Goal: Task Accomplishment & Management: Manage account settings

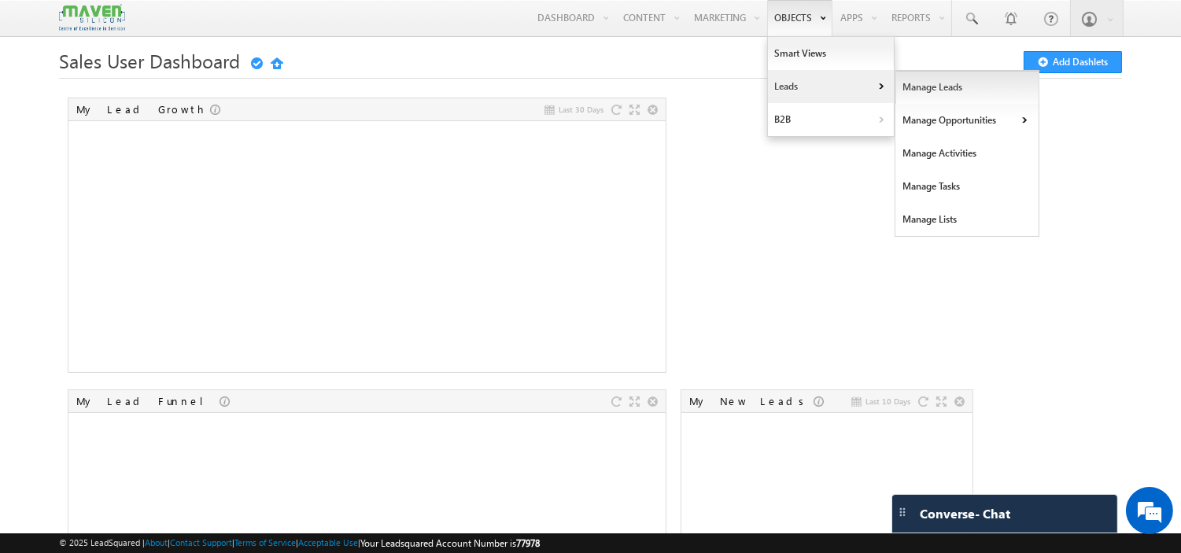
click at [921, 89] on link "Manage Leads" at bounding box center [967, 87] width 144 height 33
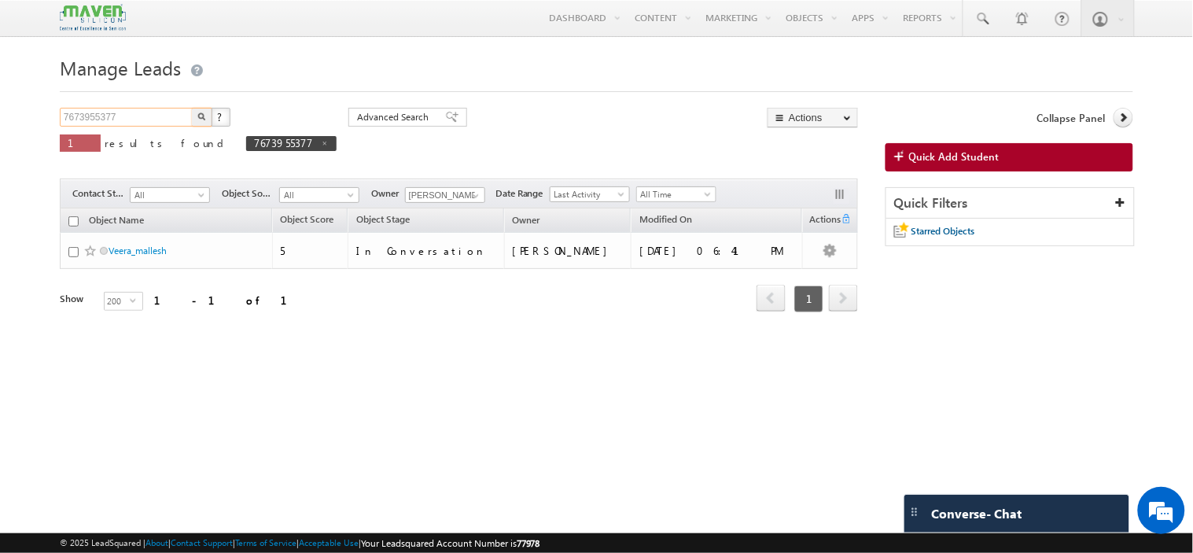
drag, startPoint x: 158, startPoint y: 116, endPoint x: 0, endPoint y: 119, distance: 158.1
click at [0, 119] on body "Menu Komal lsq4@ maven -sili con.c om" at bounding box center [596, 222] width 1193 height 444
type input "balaji"
click at [192, 108] on button "button" at bounding box center [202, 117] width 20 height 19
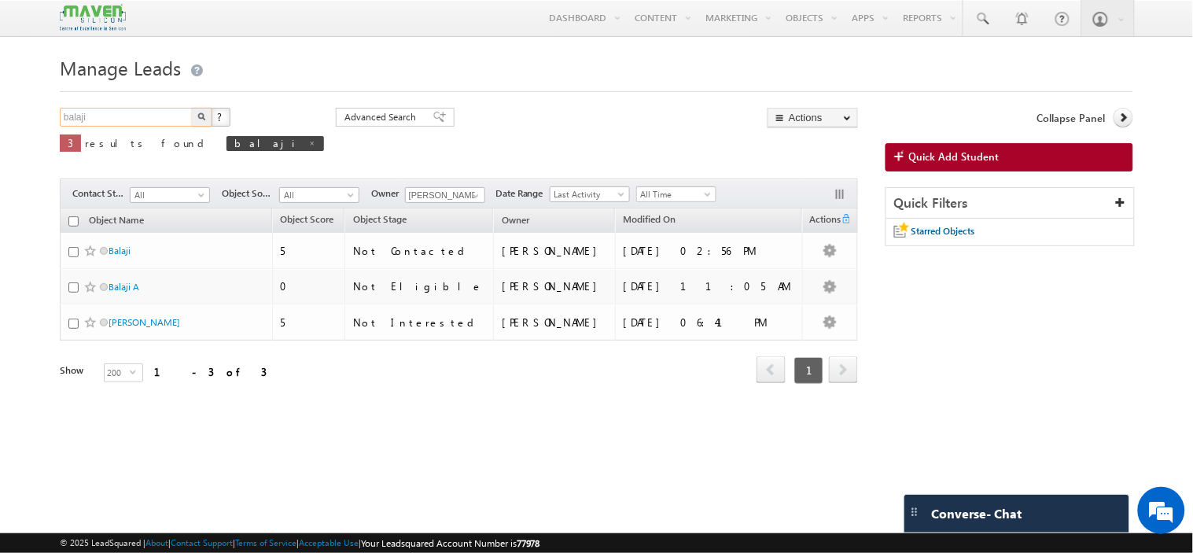
drag, startPoint x: 167, startPoint y: 115, endPoint x: 64, endPoint y: 134, distance: 104.0
click at [64, 134] on div "balaji X ? 3 results found balaji" at bounding box center [192, 138] width 264 height 60
paste input "9035319551"
type input "9035319551"
click at [192, 108] on button "button" at bounding box center [202, 117] width 20 height 19
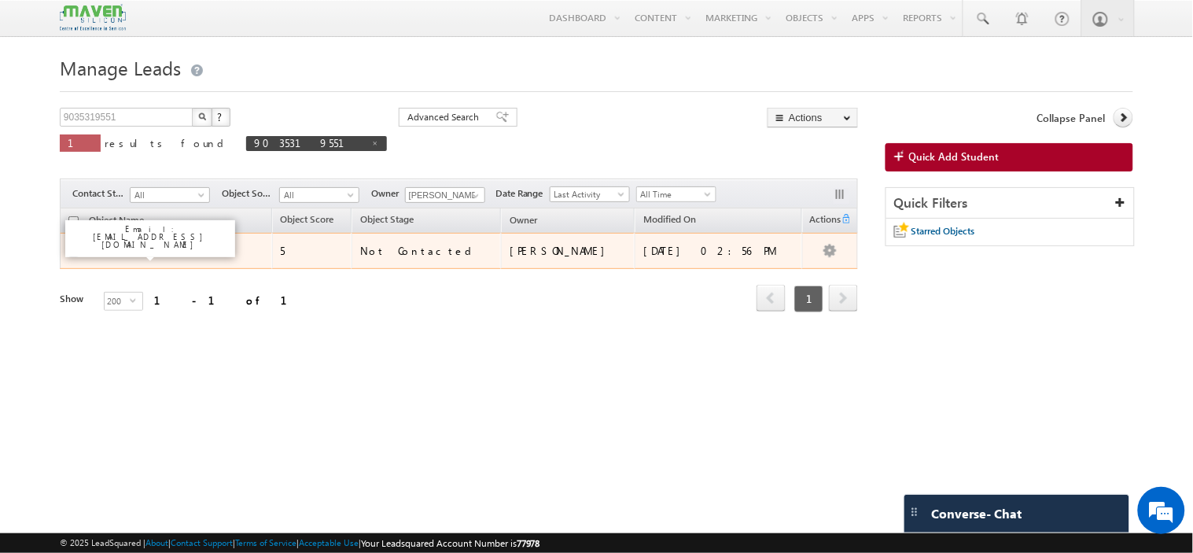
click at [128, 249] on link "Balaji" at bounding box center [120, 251] width 22 height 12
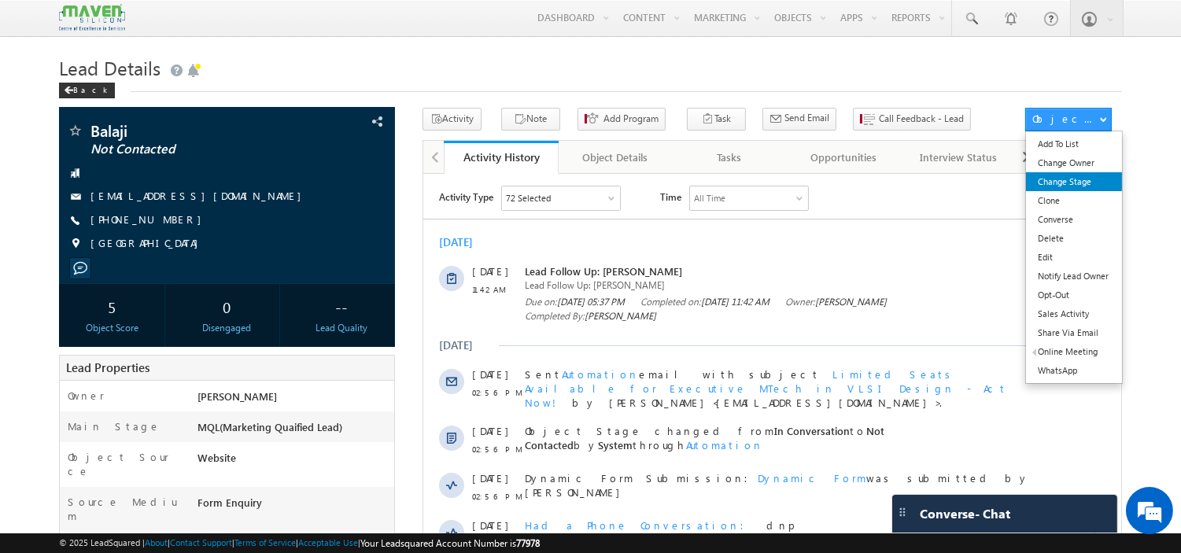
click at [1074, 185] on link "Change Stage" at bounding box center [1073, 181] width 95 height 19
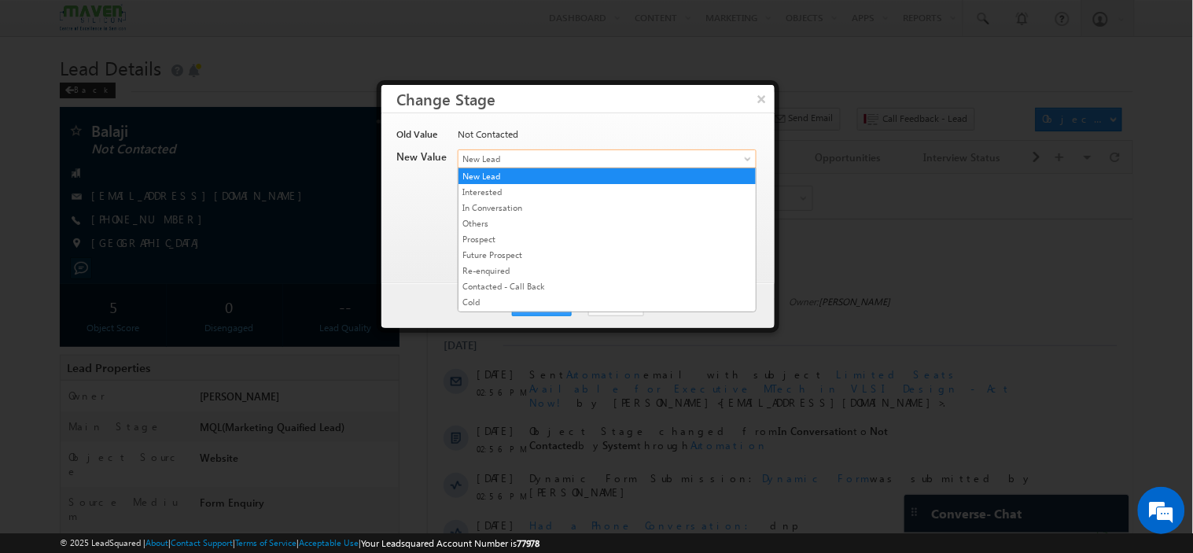
click at [538, 153] on span "New Lead" at bounding box center [581, 159] width 245 height 14
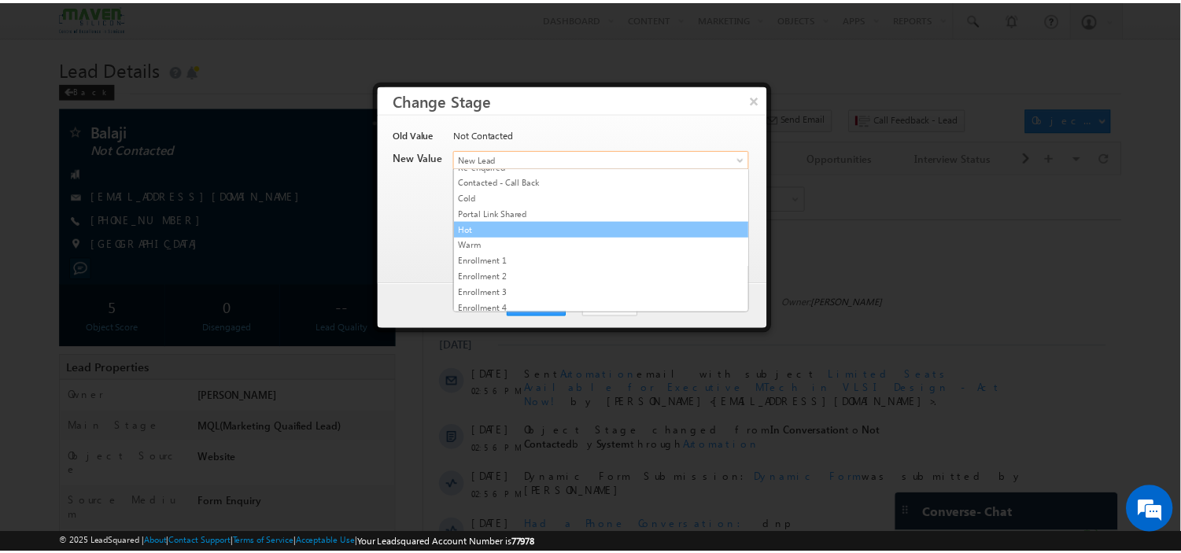
scroll to position [302, 0]
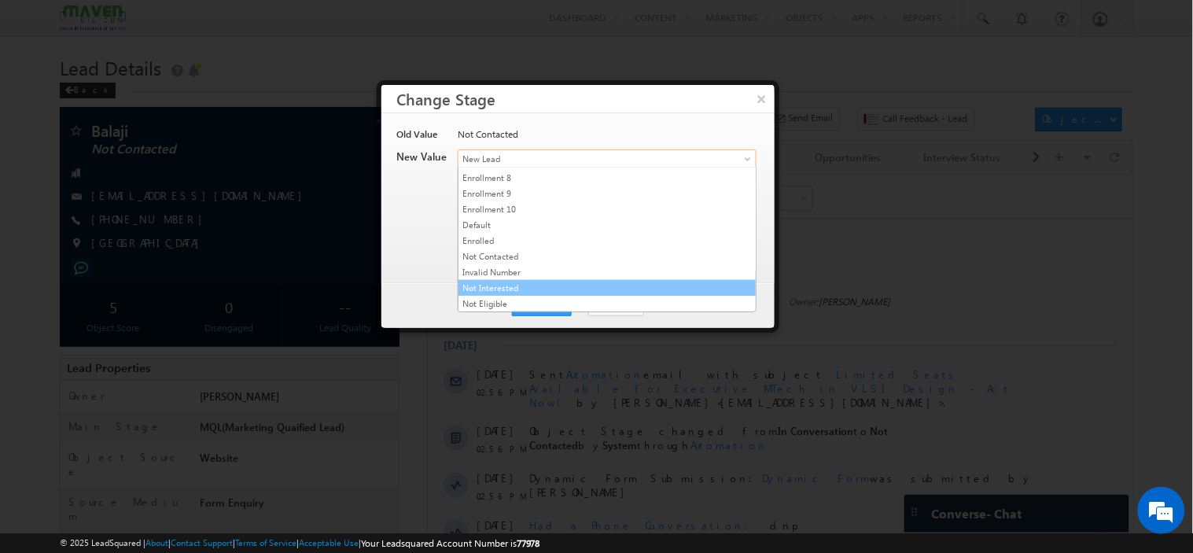
click at [522, 285] on link "Not Interested" at bounding box center [607, 288] width 297 height 14
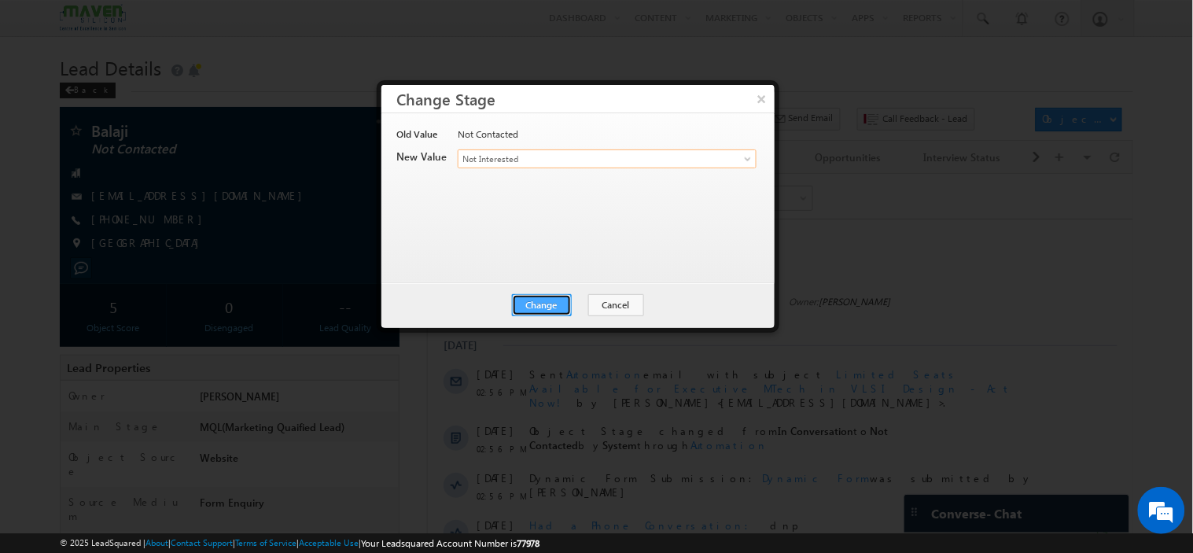
click at [540, 297] on button "Change" at bounding box center [542, 305] width 60 height 22
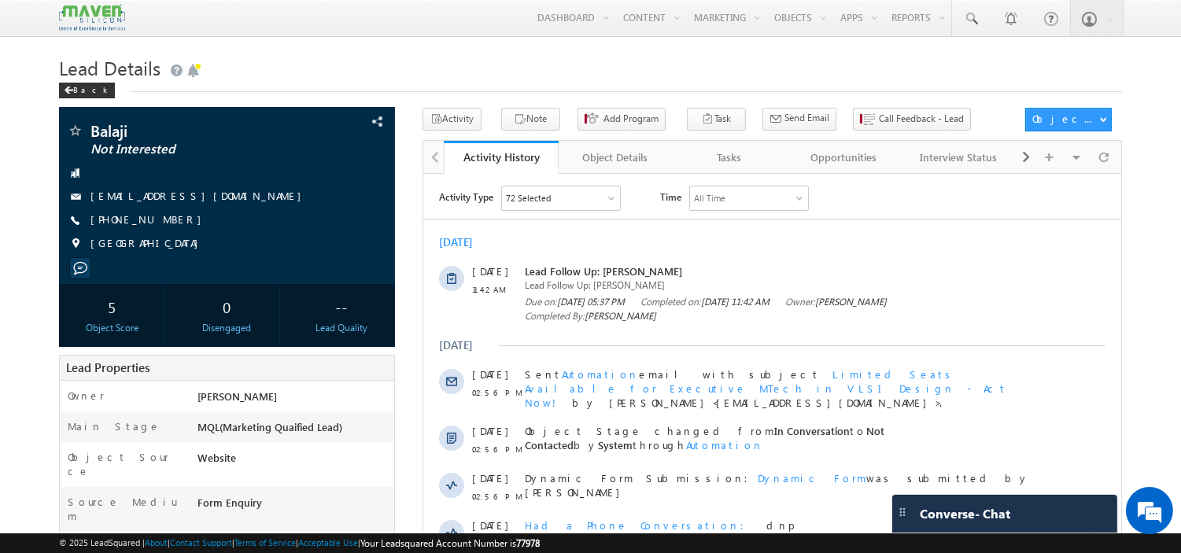
click at [525, 241] on div "[DATE]" at bounding box center [771, 241] width 698 height 14
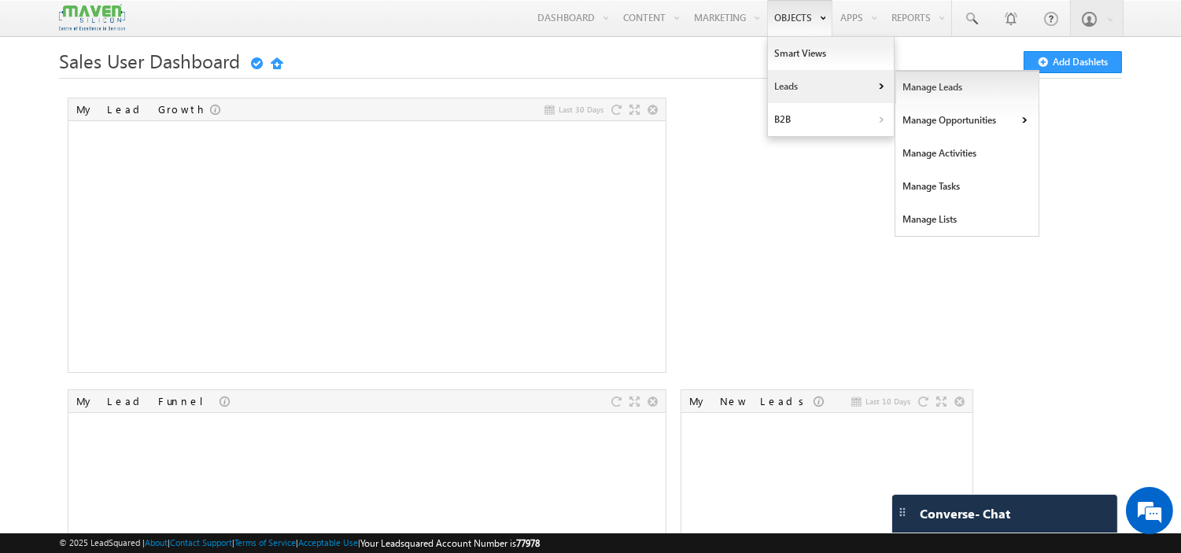
click at [925, 94] on link "Manage Leads" at bounding box center [967, 87] width 144 height 33
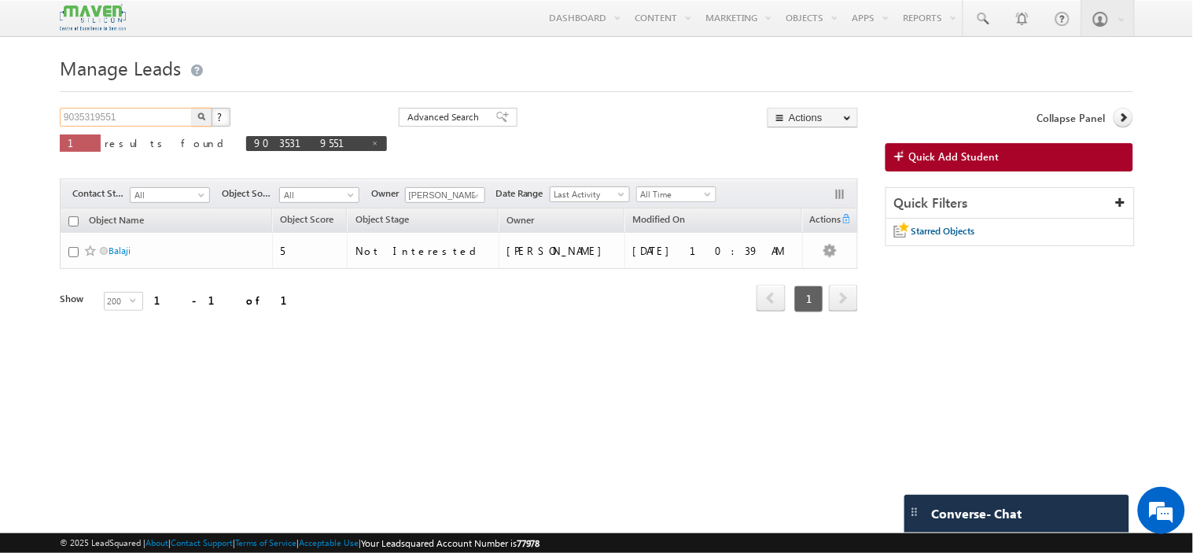
drag, startPoint x: 142, startPoint y: 118, endPoint x: 0, endPoint y: 200, distance: 163.5
click at [0, 200] on body "Menu Komal lsq4@ maven -sili con.c om" at bounding box center [596, 222] width 1193 height 444
paste input "8850804661"
type input "8850804661"
click at [131, 120] on input "8850804661" at bounding box center [127, 117] width 134 height 19
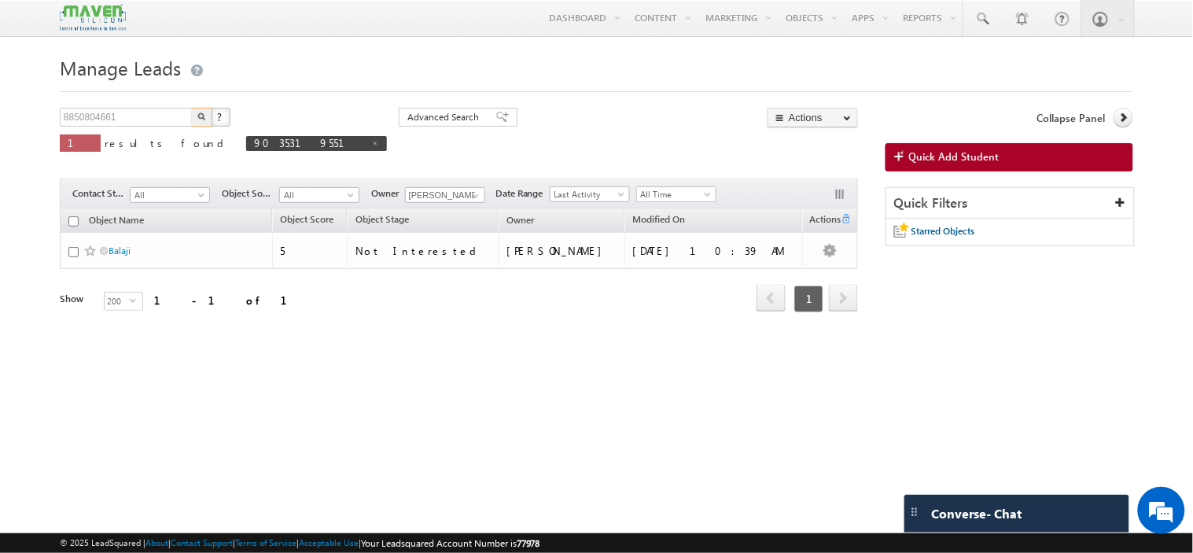
click at [201, 120] on img "button" at bounding box center [201, 116] width 8 height 8
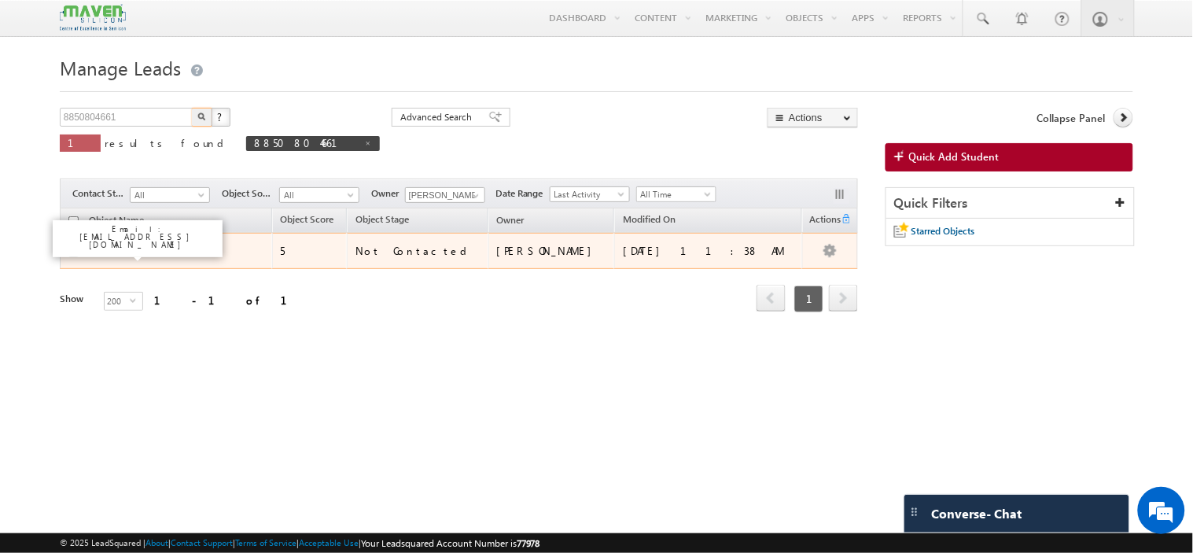
click at [120, 256] on link "Gagan" at bounding box center [145, 251] width 72 height 12
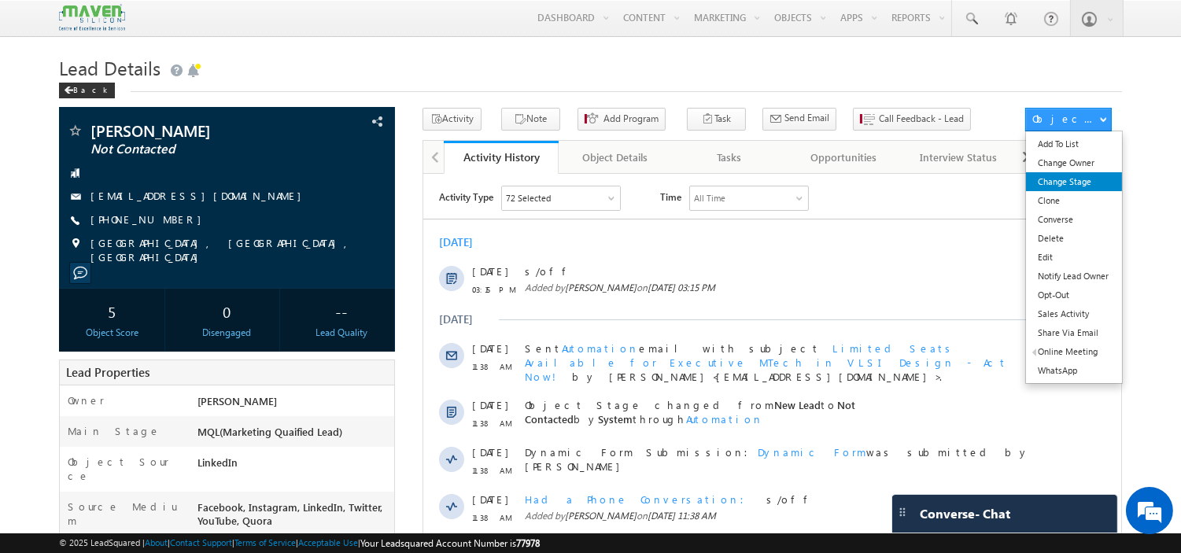
click at [1041, 190] on link "Change Stage" at bounding box center [1073, 181] width 95 height 19
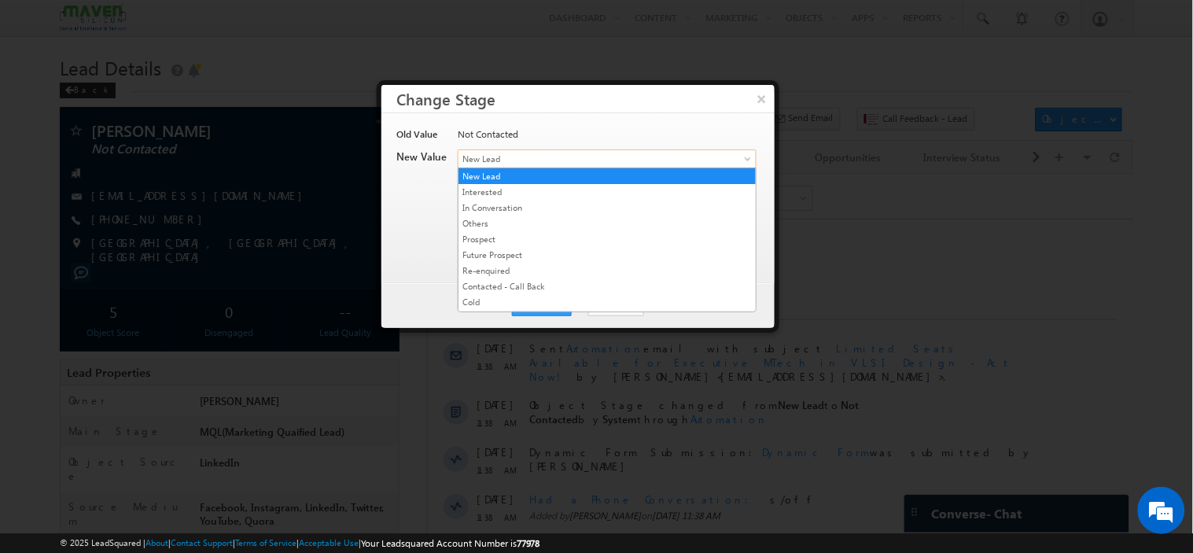
click at [609, 162] on span "New Lead" at bounding box center [581, 159] width 245 height 14
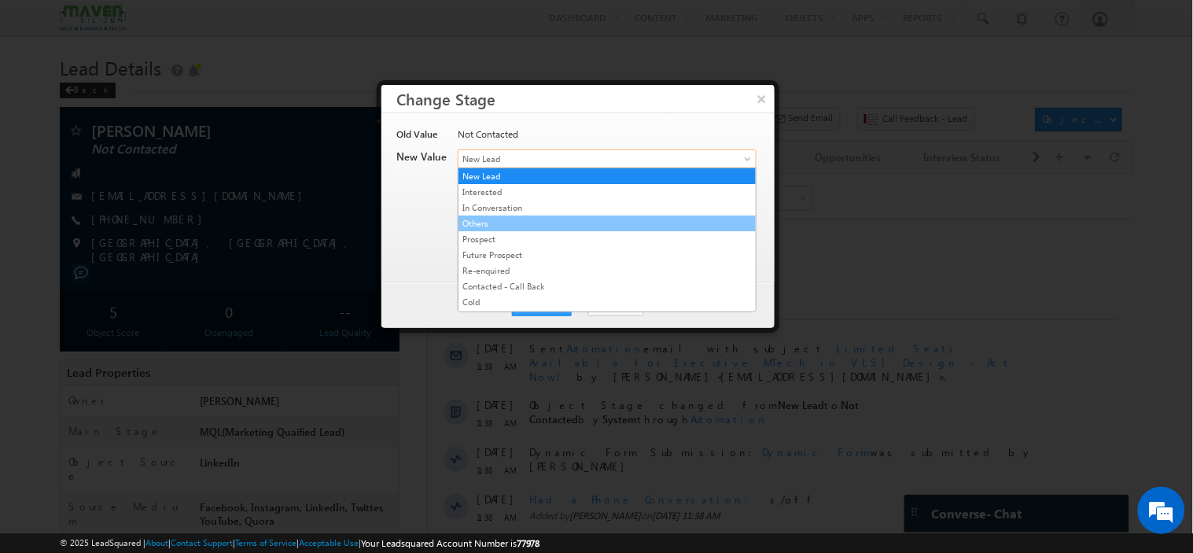
scroll to position [302, 0]
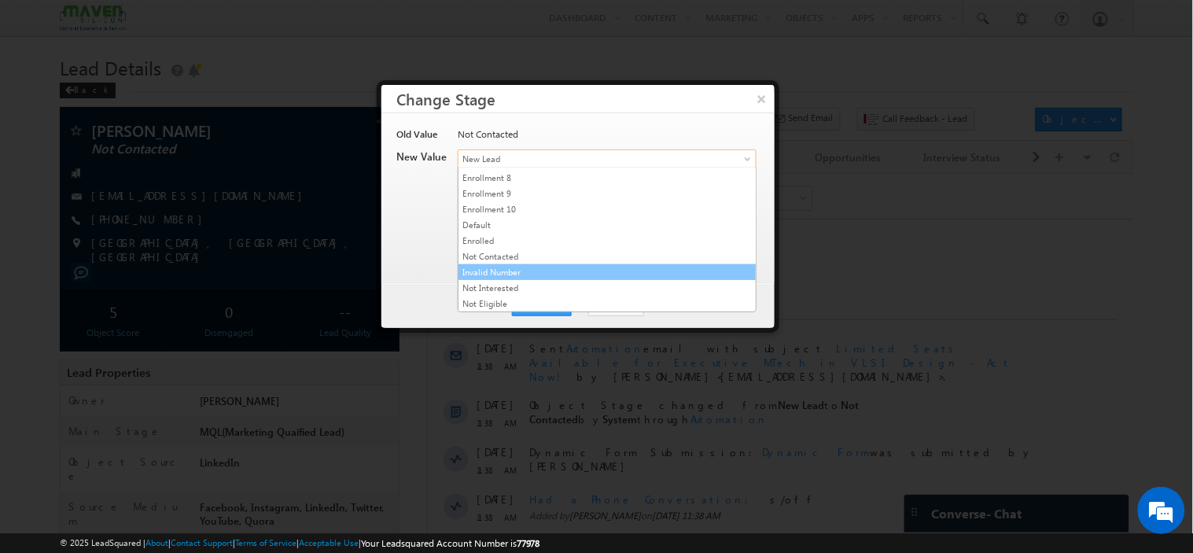
click at [560, 269] on link "Invalid Number" at bounding box center [607, 272] width 297 height 14
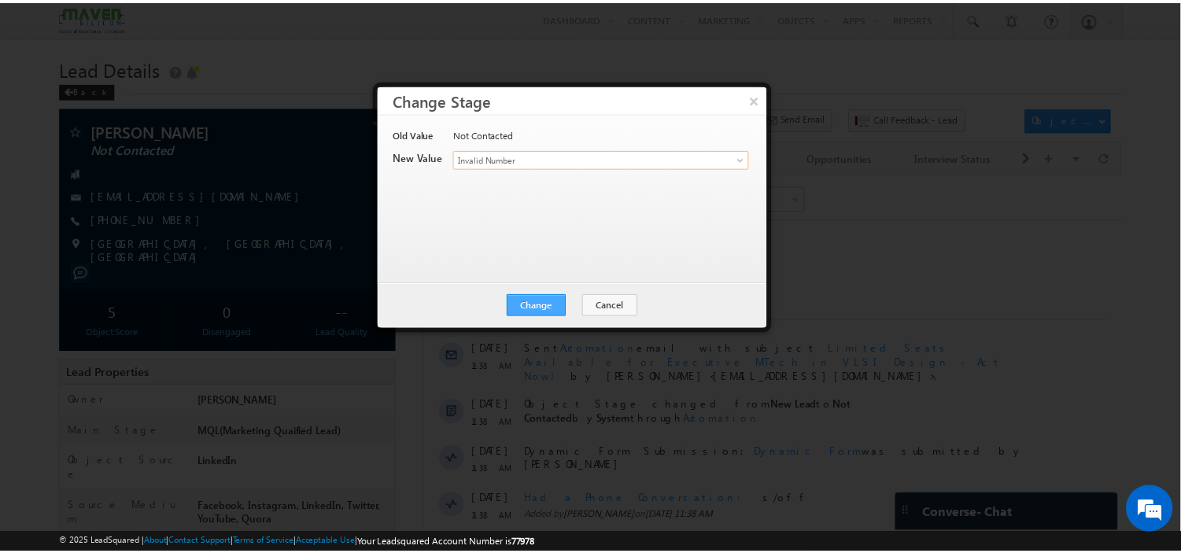
scroll to position [0, 0]
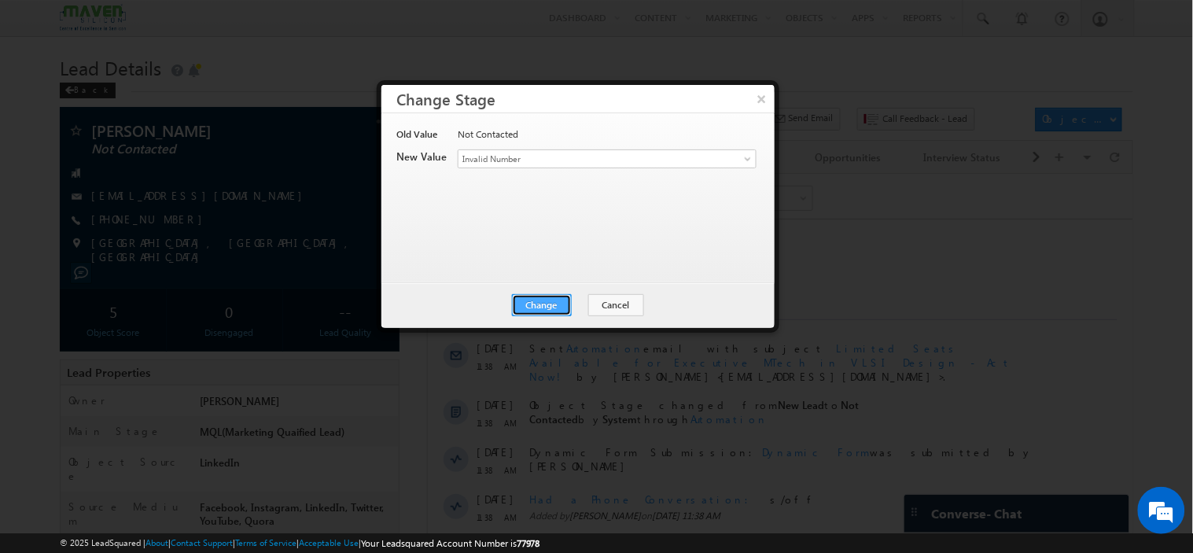
click at [536, 302] on button "Change" at bounding box center [542, 305] width 60 height 22
